Goal: Check status: Check status

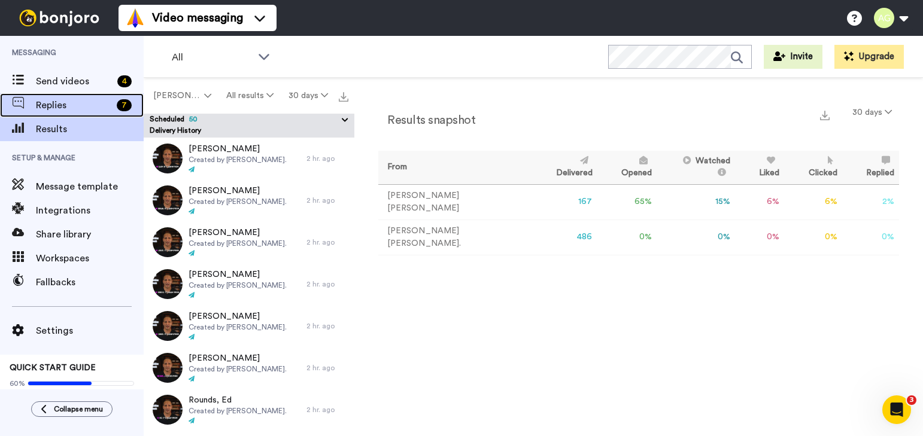
click at [74, 115] on div "Replies 7" at bounding box center [72, 105] width 144 height 24
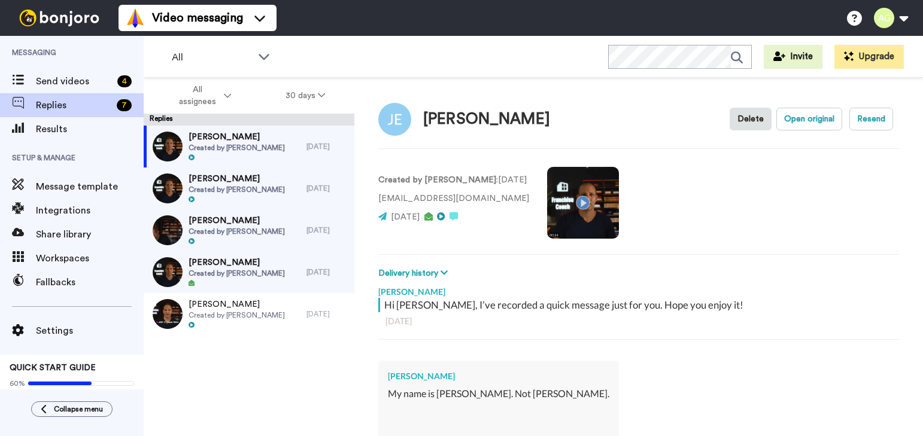
click at [44, 45] on span "Messaging" at bounding box center [72, 53] width 144 height 34
click at [54, 81] on span "Send videos" at bounding box center [74, 81] width 77 height 14
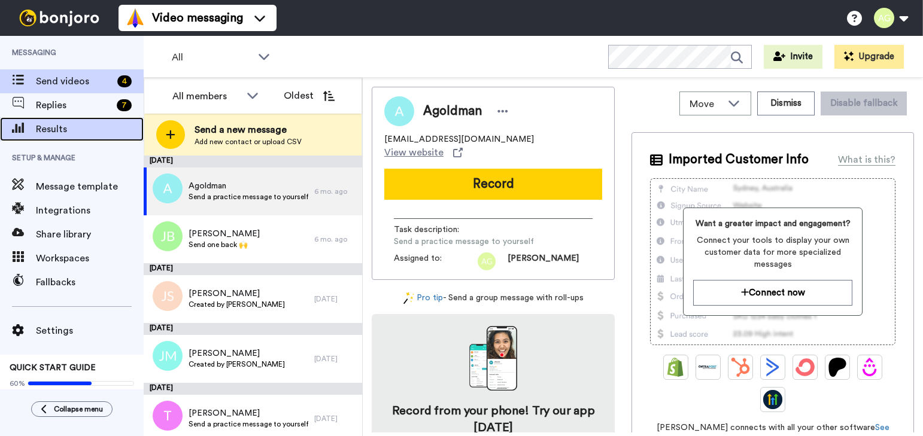
click at [40, 139] on div "Results" at bounding box center [72, 129] width 144 height 24
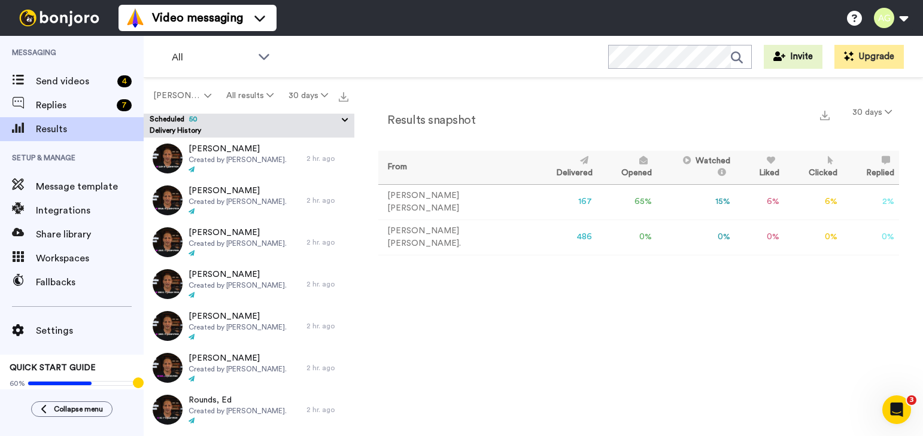
click at [346, 121] on icon at bounding box center [344, 120] width 11 height 12
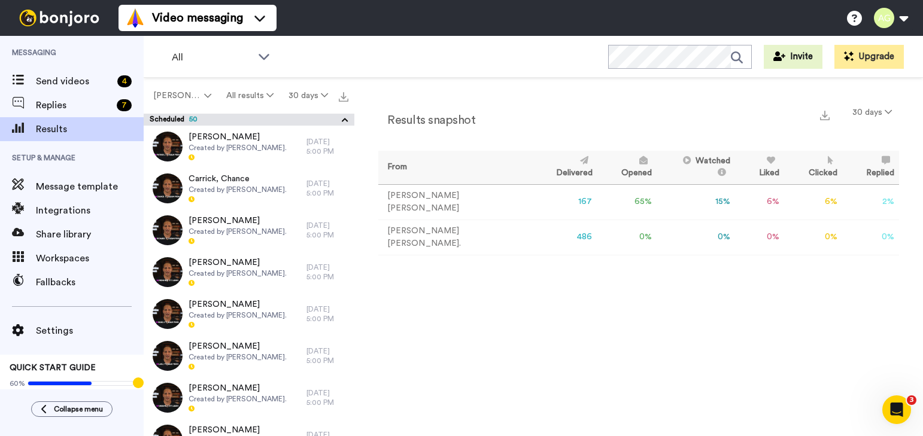
click at [346, 121] on icon at bounding box center [344, 120] width 11 height 12
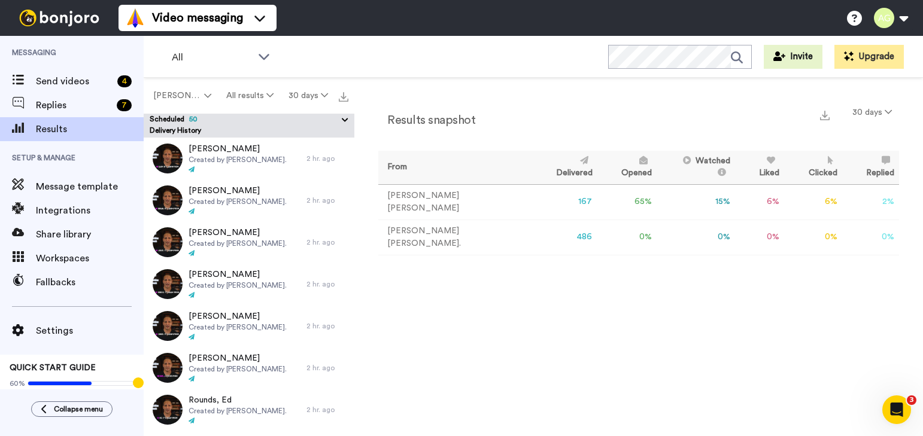
click at [188, 117] on span "50" at bounding box center [190, 118] width 13 height 7
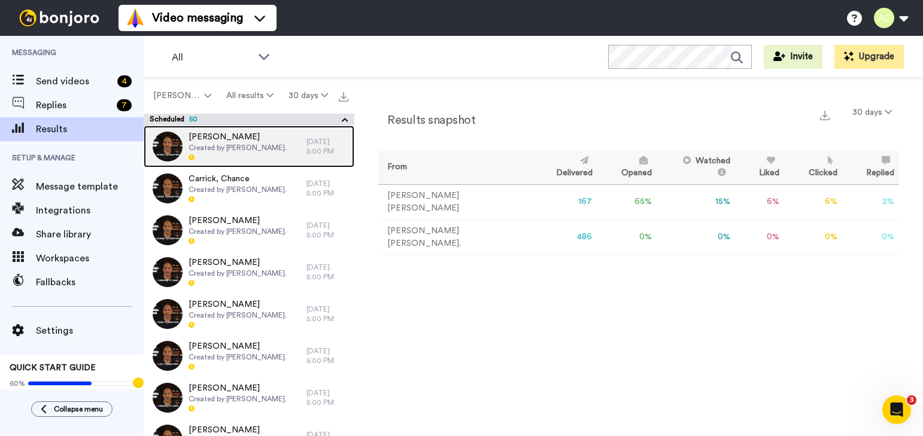
click at [211, 148] on span "Created by [PERSON_NAME]." at bounding box center [237, 148] width 98 height 10
